Goal: Information Seeking & Learning: Learn about a topic

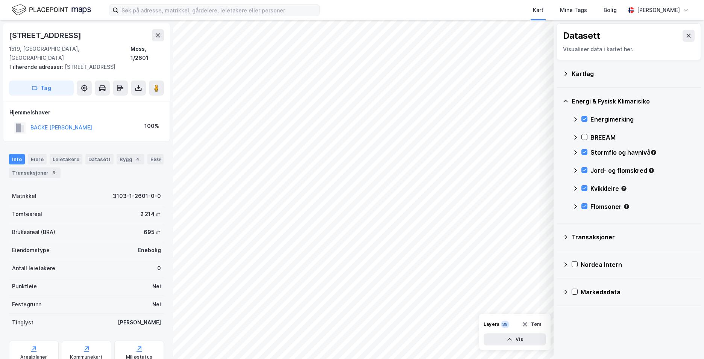
click at [216, 16] on label at bounding box center [214, 10] width 211 height 12
click at [216, 16] on input at bounding box center [219, 10] width 201 height 11
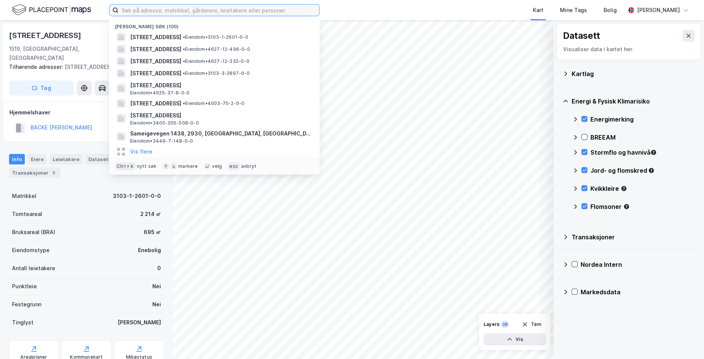
click at [213, 8] on input at bounding box center [219, 10] width 201 height 11
click at [146, 7] on input at bounding box center [219, 10] width 201 height 11
click at [146, 9] on input at bounding box center [219, 10] width 201 height 11
paste input "[STREET_ADDRESS]"
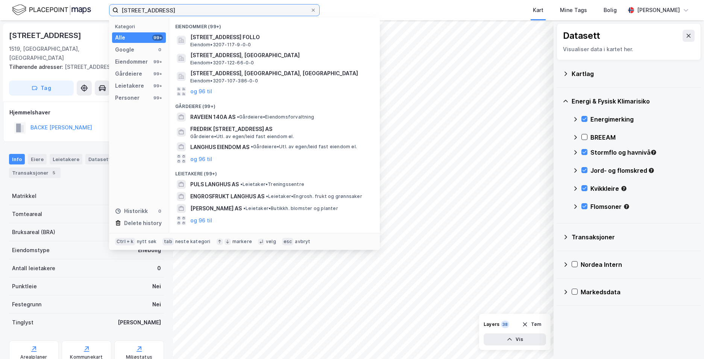
type input "[STREET_ADDRESS]"
click at [146, 40] on div "Alle 99+" at bounding box center [139, 37] width 54 height 11
click at [144, 8] on input "[STREET_ADDRESS]" at bounding box center [215, 10] width 192 height 11
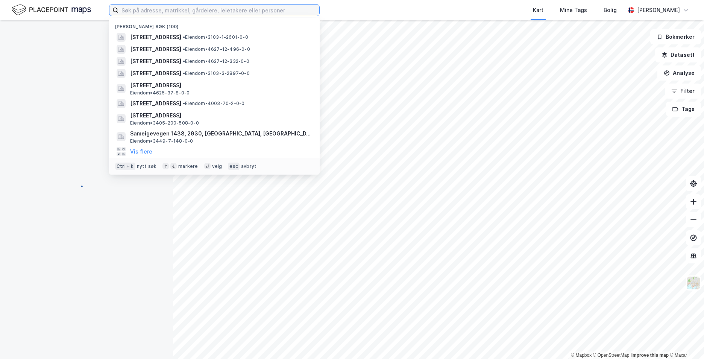
click at [132, 8] on input at bounding box center [219, 10] width 201 height 11
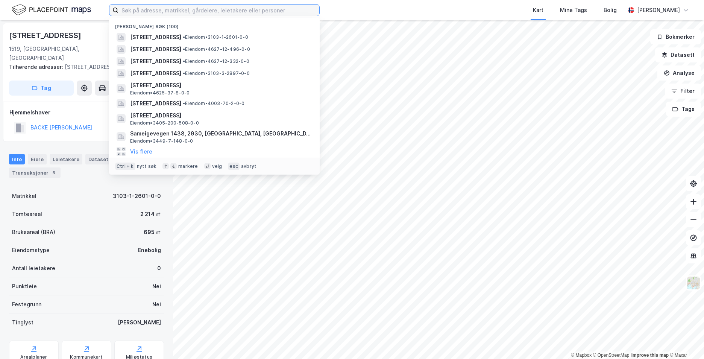
paste input "[STREET_ADDRESS]"
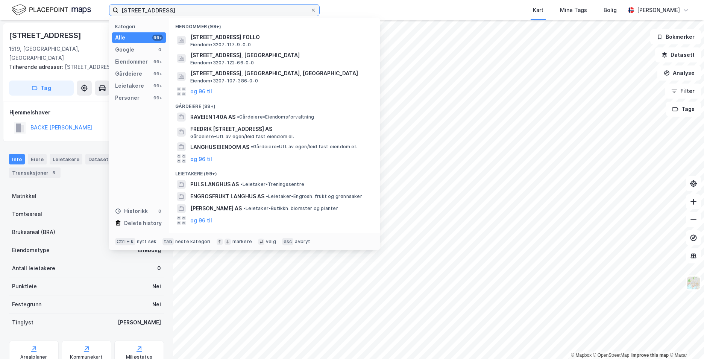
click at [122, 9] on input "[STREET_ADDRESS]" at bounding box center [215, 10] width 192 height 11
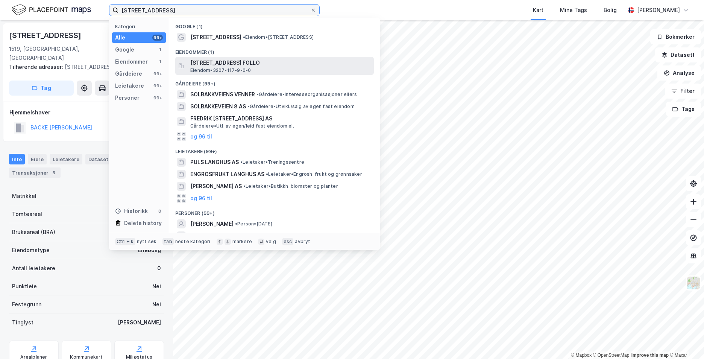
type input "[STREET_ADDRESS]"
click at [225, 68] on span "Eiendom • 3207-117-9-0-0" at bounding box center [220, 70] width 61 height 6
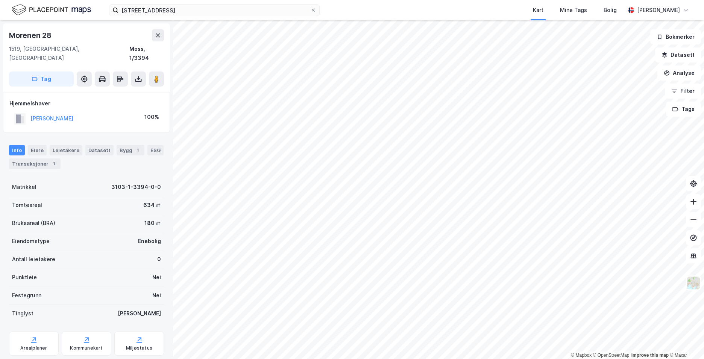
click at [359, 8] on div "Kart Mine Tags Bolig" at bounding box center [490, 10] width 269 height 20
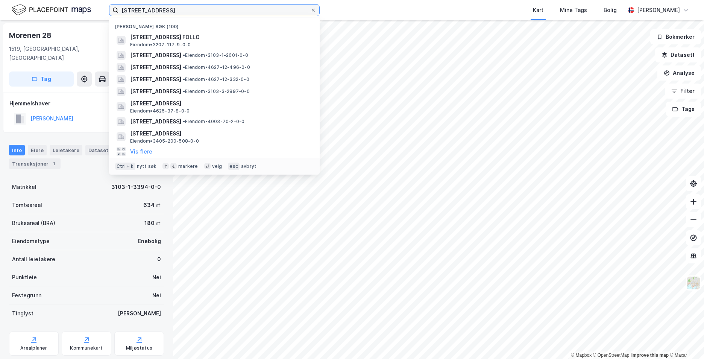
click at [273, 8] on input "[STREET_ADDRESS]" at bounding box center [215, 10] width 192 height 11
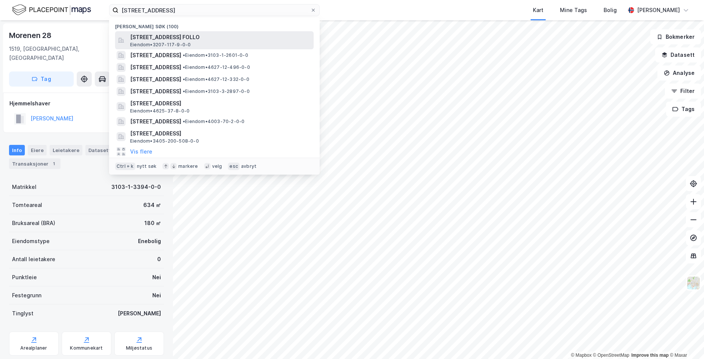
click at [253, 38] on span "[STREET_ADDRESS] FOLLO" at bounding box center [220, 37] width 181 height 9
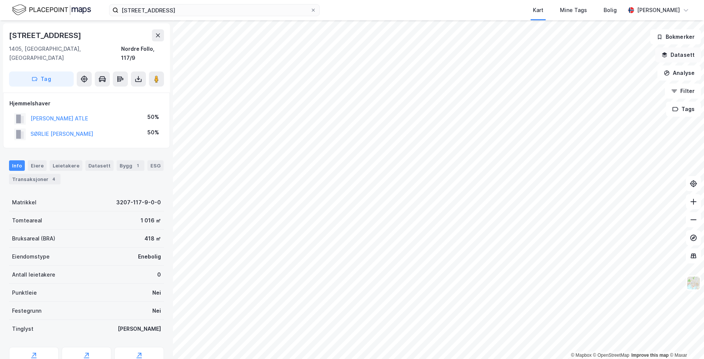
click at [678, 56] on button "Datasett" at bounding box center [679, 54] width 46 height 15
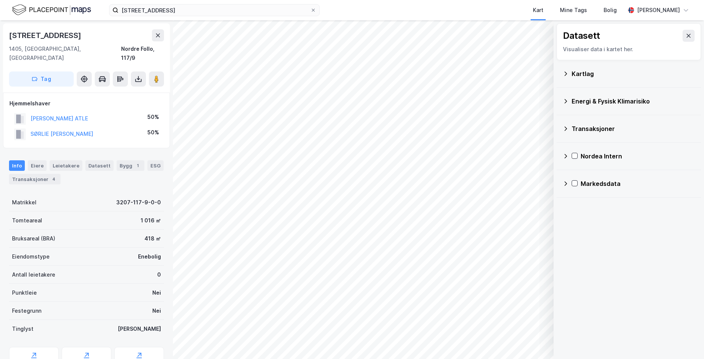
click at [567, 100] on icon at bounding box center [566, 101] width 6 height 6
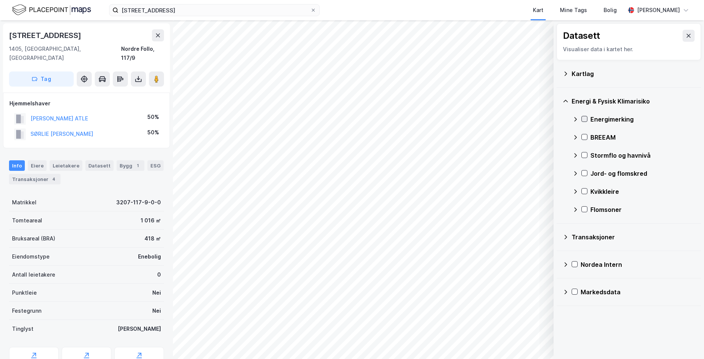
click at [586, 120] on icon at bounding box center [584, 118] width 5 height 5
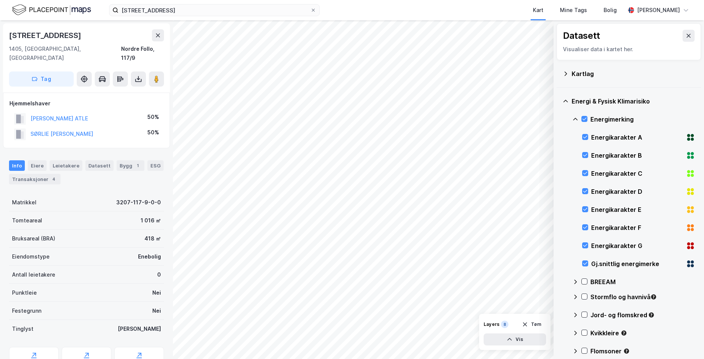
click at [570, 117] on div "Energi & Fysisk Klimarisiko Energimerking Energikarakter A Energikarakter B Ene…" at bounding box center [629, 228] width 145 height 280
click at [578, 119] on icon at bounding box center [576, 119] width 6 height 6
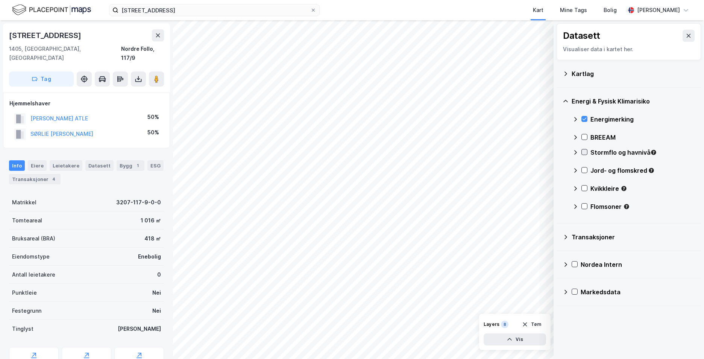
click at [586, 151] on icon at bounding box center [584, 151] width 5 height 5
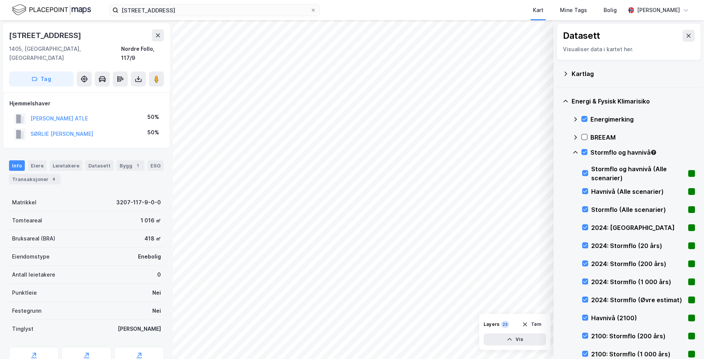
click at [579, 150] on div "Stormflo og havnivå" at bounding box center [634, 155] width 123 height 18
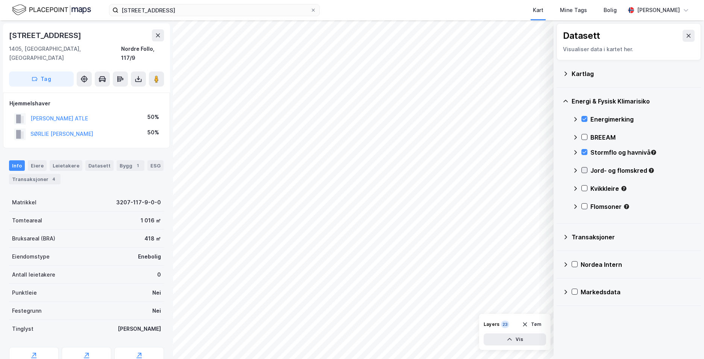
click at [584, 169] on icon at bounding box center [584, 169] width 5 height 5
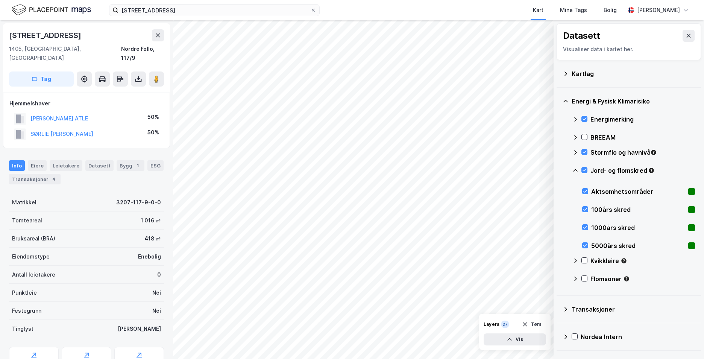
click at [575, 167] on icon at bounding box center [576, 170] width 6 height 6
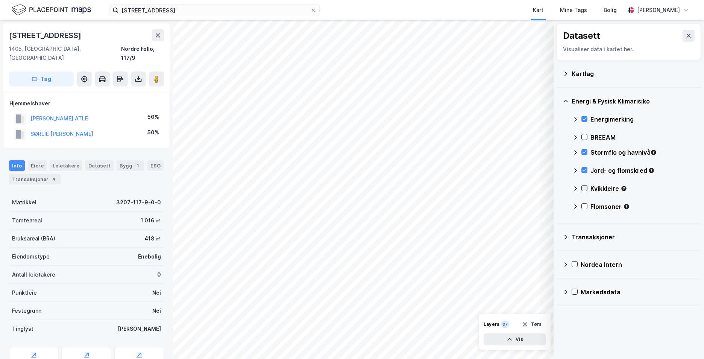
click at [584, 187] on icon at bounding box center [584, 188] width 5 height 5
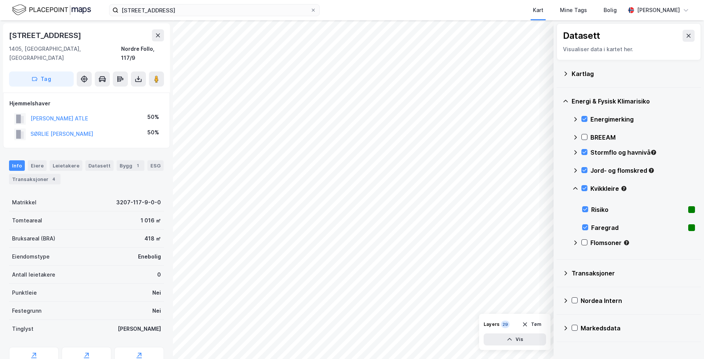
click at [577, 184] on div "Kvikkleire" at bounding box center [634, 192] width 123 height 18
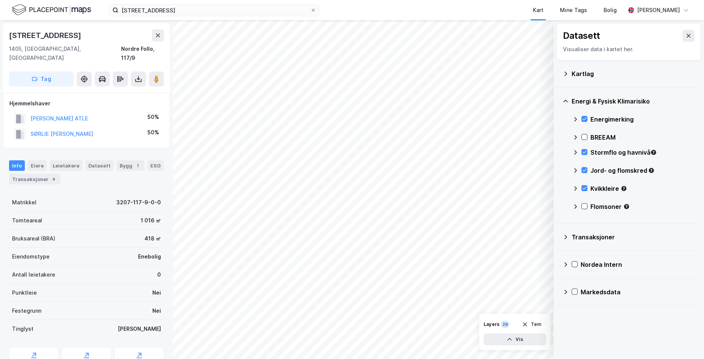
click at [575, 204] on icon at bounding box center [576, 207] width 6 height 6
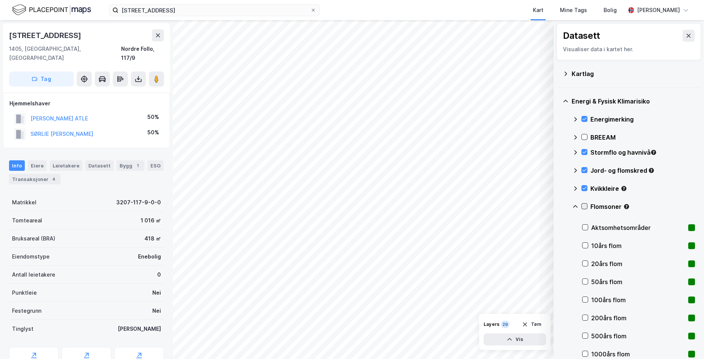
click at [583, 205] on icon at bounding box center [584, 206] width 5 height 5
click at [574, 205] on icon at bounding box center [576, 207] width 6 height 6
